Goal: Task Accomplishment & Management: Use online tool/utility

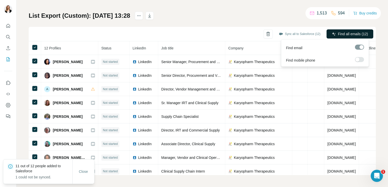
click at [353, 33] on span "Find all emails (12)" at bounding box center [353, 33] width 30 height 5
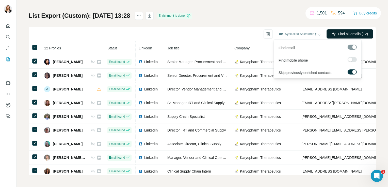
click at [338, 33] on span "Find all emails (12)" at bounding box center [353, 33] width 30 height 5
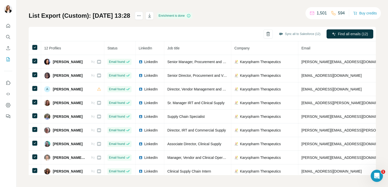
click at [244, 10] on div "My lists / List Export (Custom): 25/09/2025 13:28 1,501 594 Buy credits List Ex…" at bounding box center [202, 81] width 347 height 188
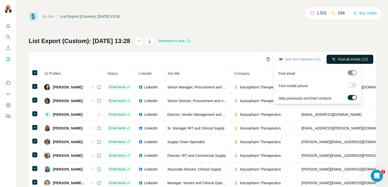
click at [354, 59] on span "Find all emails (12)" at bounding box center [353, 59] width 30 height 5
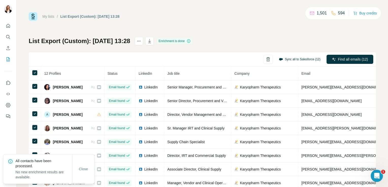
click at [309, 58] on button "Sync all to Salesforce (12)" at bounding box center [299, 60] width 49 height 8
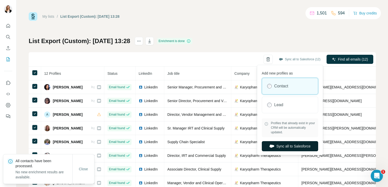
click at [299, 147] on button "Sync all to Salesforce" at bounding box center [289, 146] width 56 height 10
